Goal: Task Accomplishment & Management: Complete application form

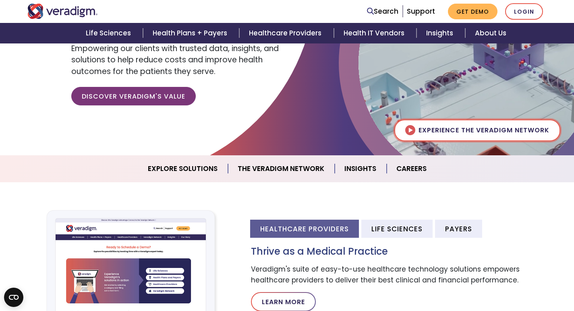
scroll to position [121, 0]
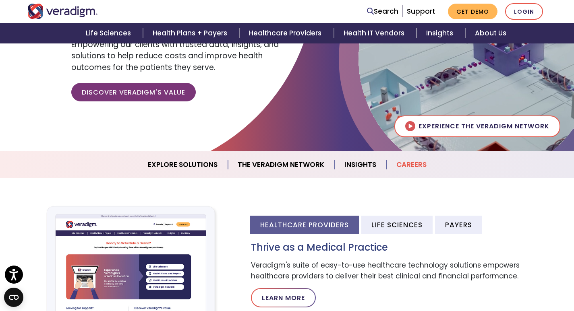
click at [414, 163] on link "Careers" at bounding box center [412, 165] width 50 height 21
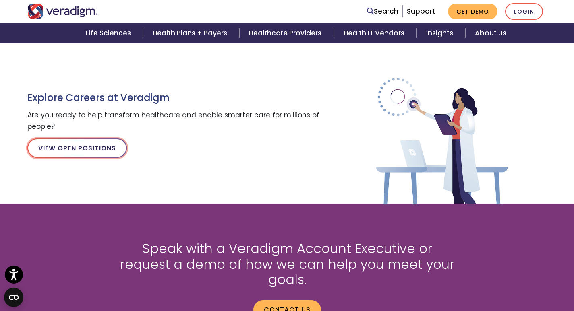
click at [99, 148] on link "View Open Positions" at bounding box center [76, 148] width 99 height 19
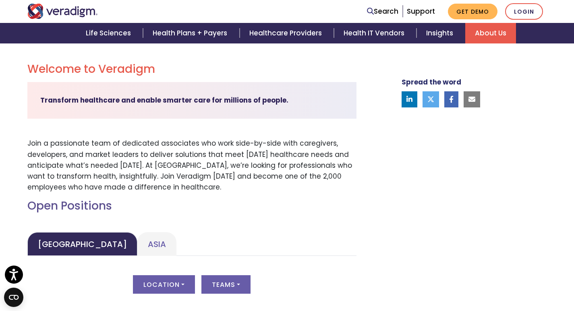
scroll to position [282, 0]
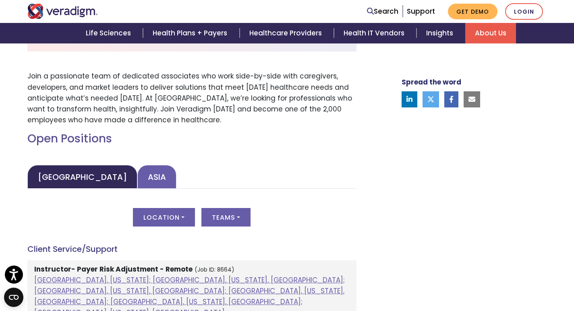
click at [137, 176] on link "Asia" at bounding box center [156, 177] width 39 height 24
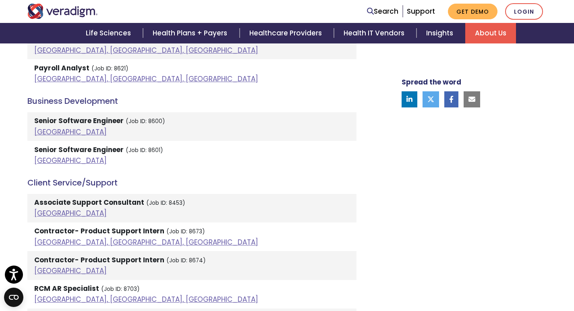
scroll to position [564, 0]
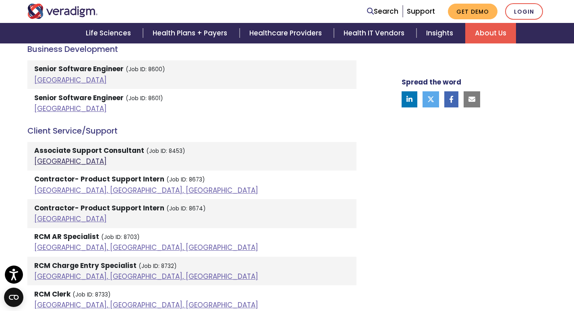
click at [39, 163] on link "India" at bounding box center [70, 162] width 72 height 10
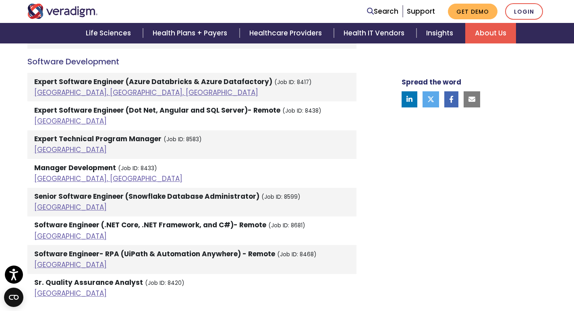
scroll to position [1691, 0]
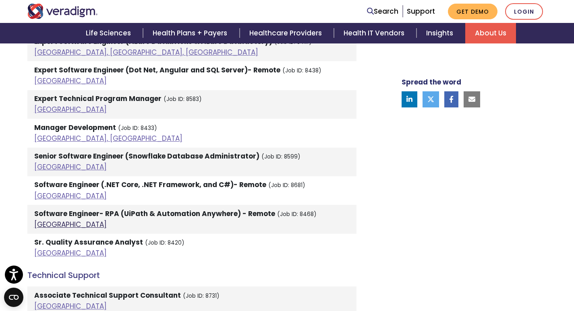
click at [46, 220] on link "India" at bounding box center [70, 225] width 72 height 10
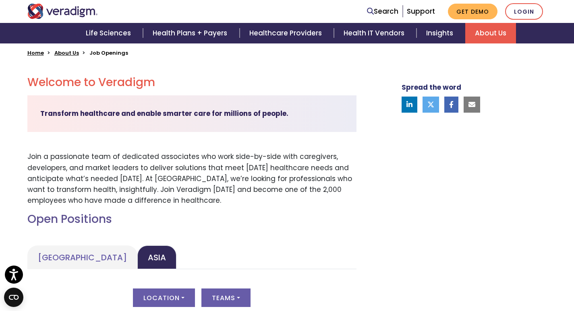
scroll to position [282, 0]
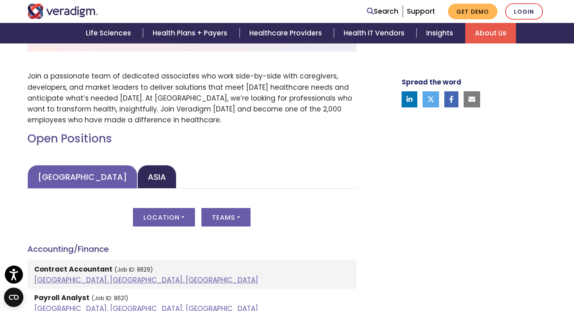
click at [56, 177] on link "United States" at bounding box center [82, 177] width 110 height 24
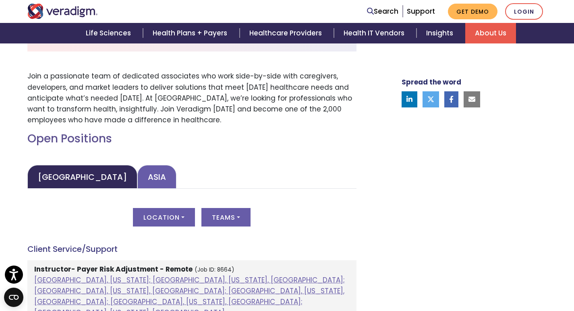
click at [137, 172] on link "Asia" at bounding box center [156, 177] width 39 height 24
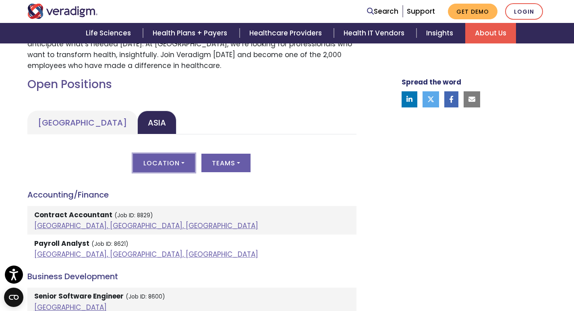
scroll to position [322, 0]
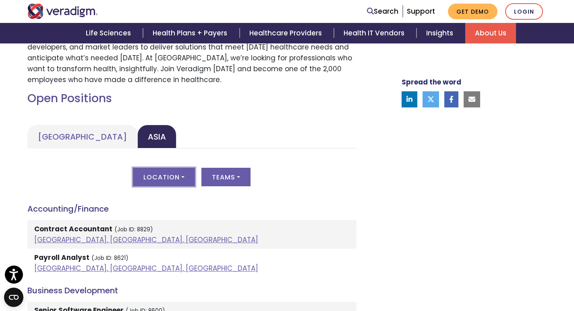
click at [189, 177] on button "Location" at bounding box center [164, 177] width 62 height 19
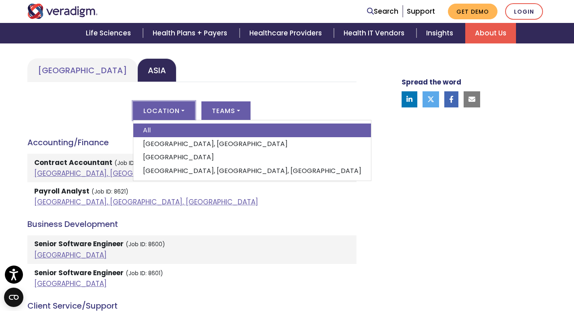
scroll to position [403, 0]
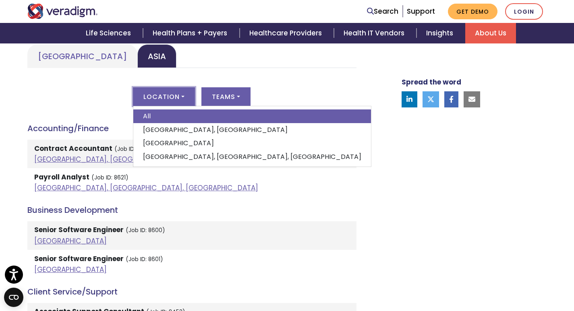
click at [319, 101] on div "Location All Dhaka, Bangladesh India Pune, Maharashtra, India Teams All Account…" at bounding box center [191, 101] width 329 height 28
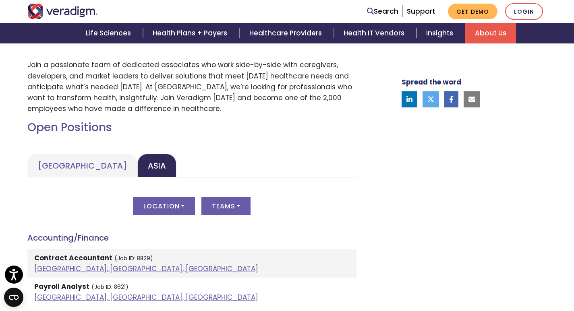
scroll to position [282, 0]
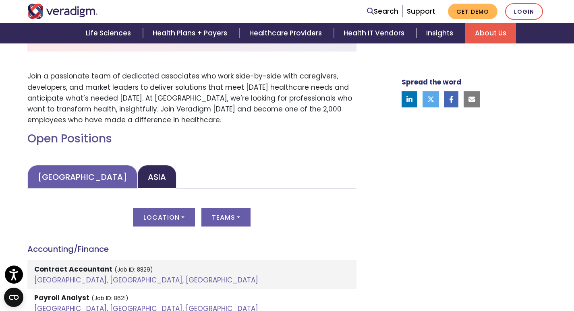
click at [71, 172] on link "United States" at bounding box center [82, 177] width 110 height 24
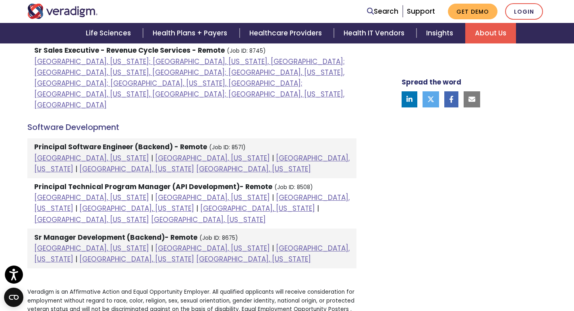
scroll to position [685, 0]
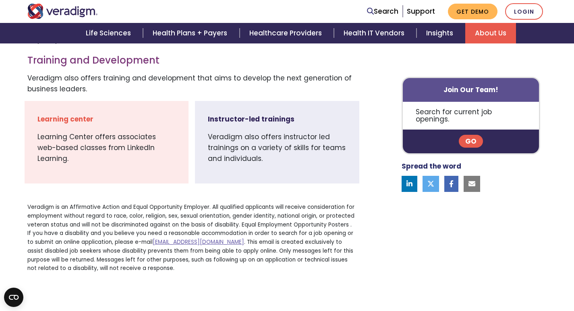
scroll to position [604, 0]
